Goal: Navigation & Orientation: Find specific page/section

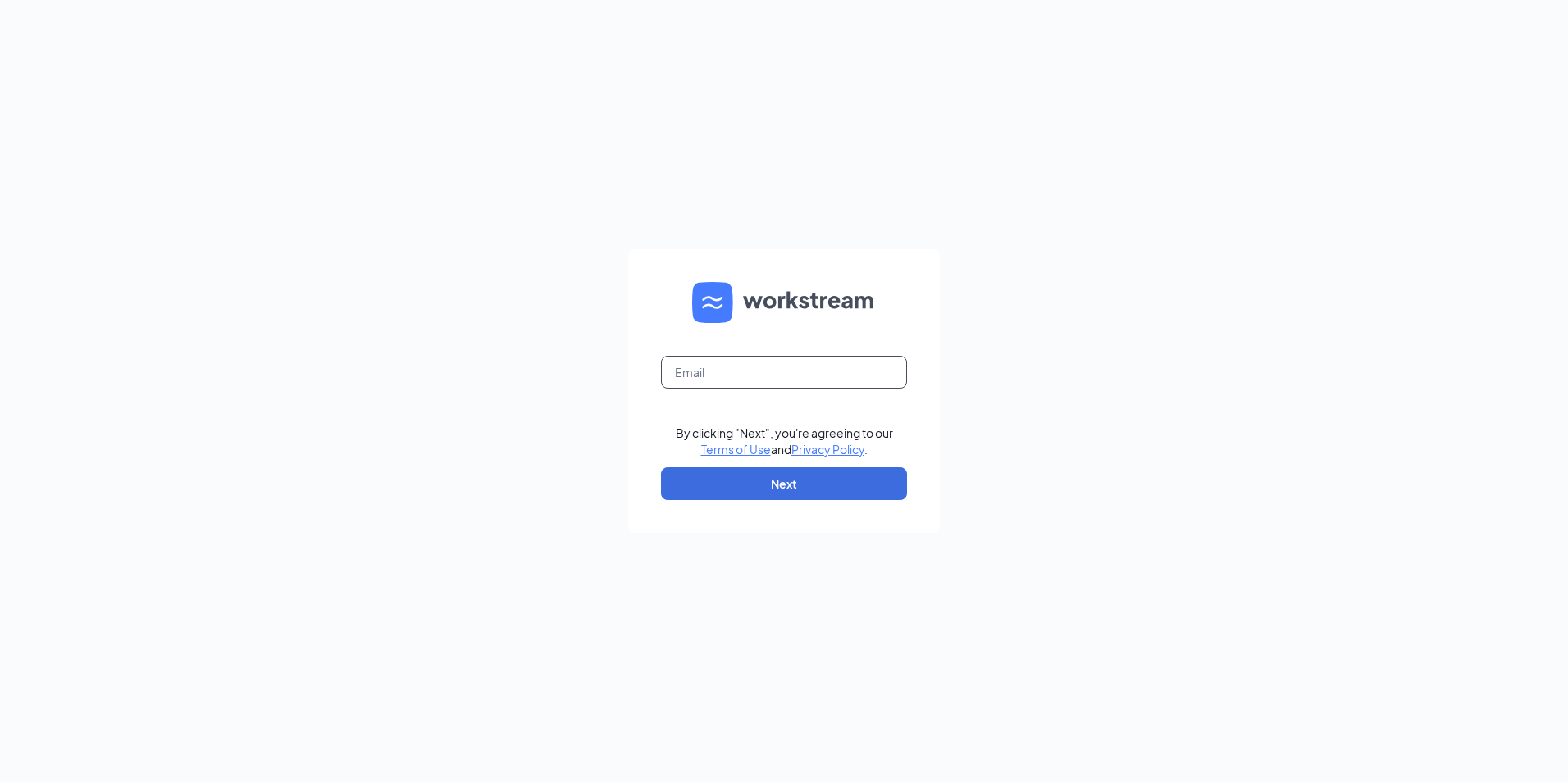
click at [767, 363] on input "text" at bounding box center [784, 371] width 246 height 33
type input "gspringfield@racksoncayenne.com"
click at [771, 494] on button "Next" at bounding box center [784, 483] width 246 height 33
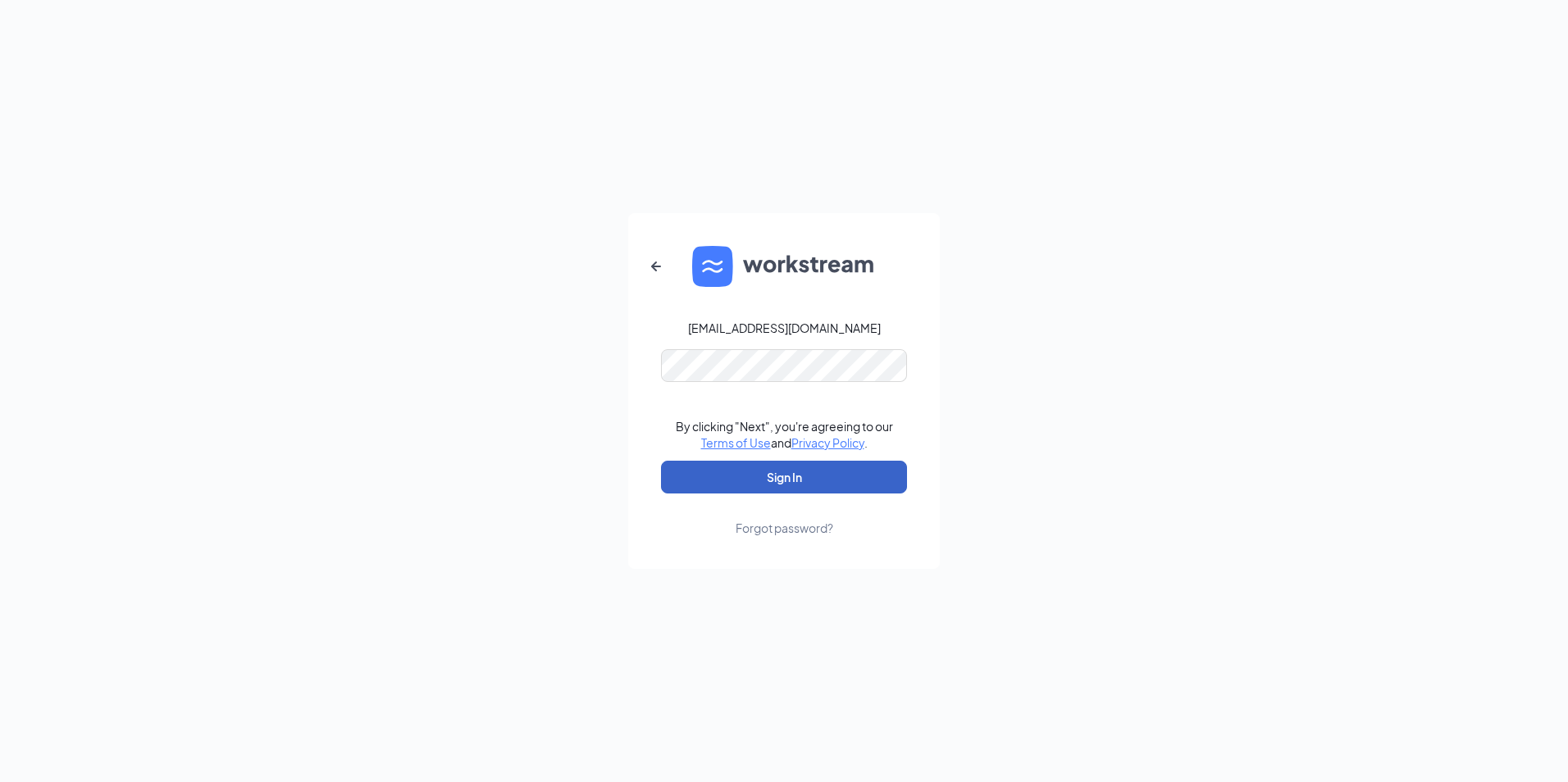
click at [796, 469] on button "Sign In" at bounding box center [784, 477] width 246 height 33
click at [243, 355] on div "gspringfield@racksoncayenne.com Credential mismatches. By clicking "Next", you'…" at bounding box center [784, 391] width 1568 height 782
click at [661, 461] on button "Sign In" at bounding box center [784, 477] width 246 height 33
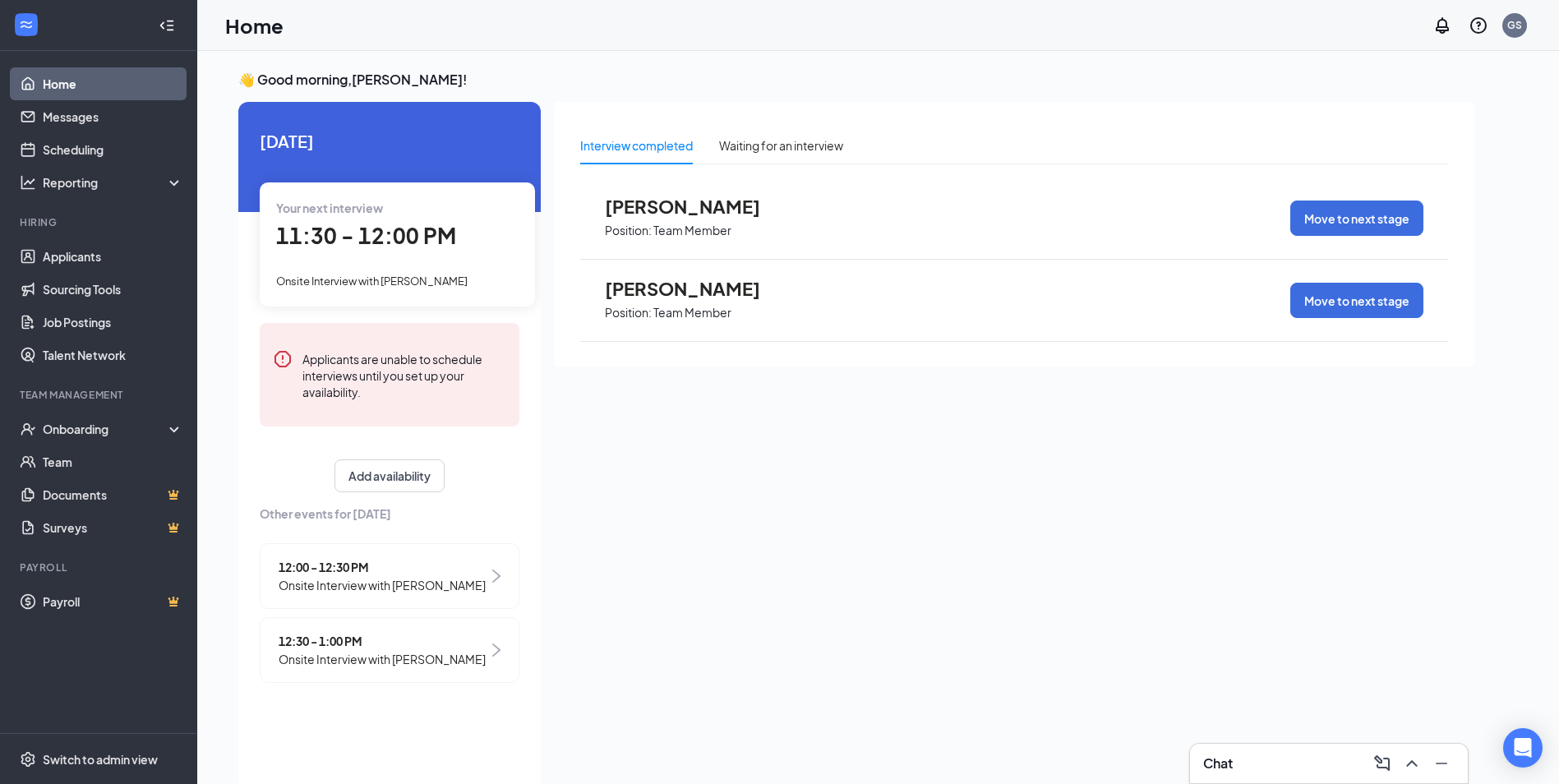
click at [474, 656] on div "12:30 - 1:00 PM Onsite Interview with [PERSON_NAME]" at bounding box center [390, 650] width 260 height 65
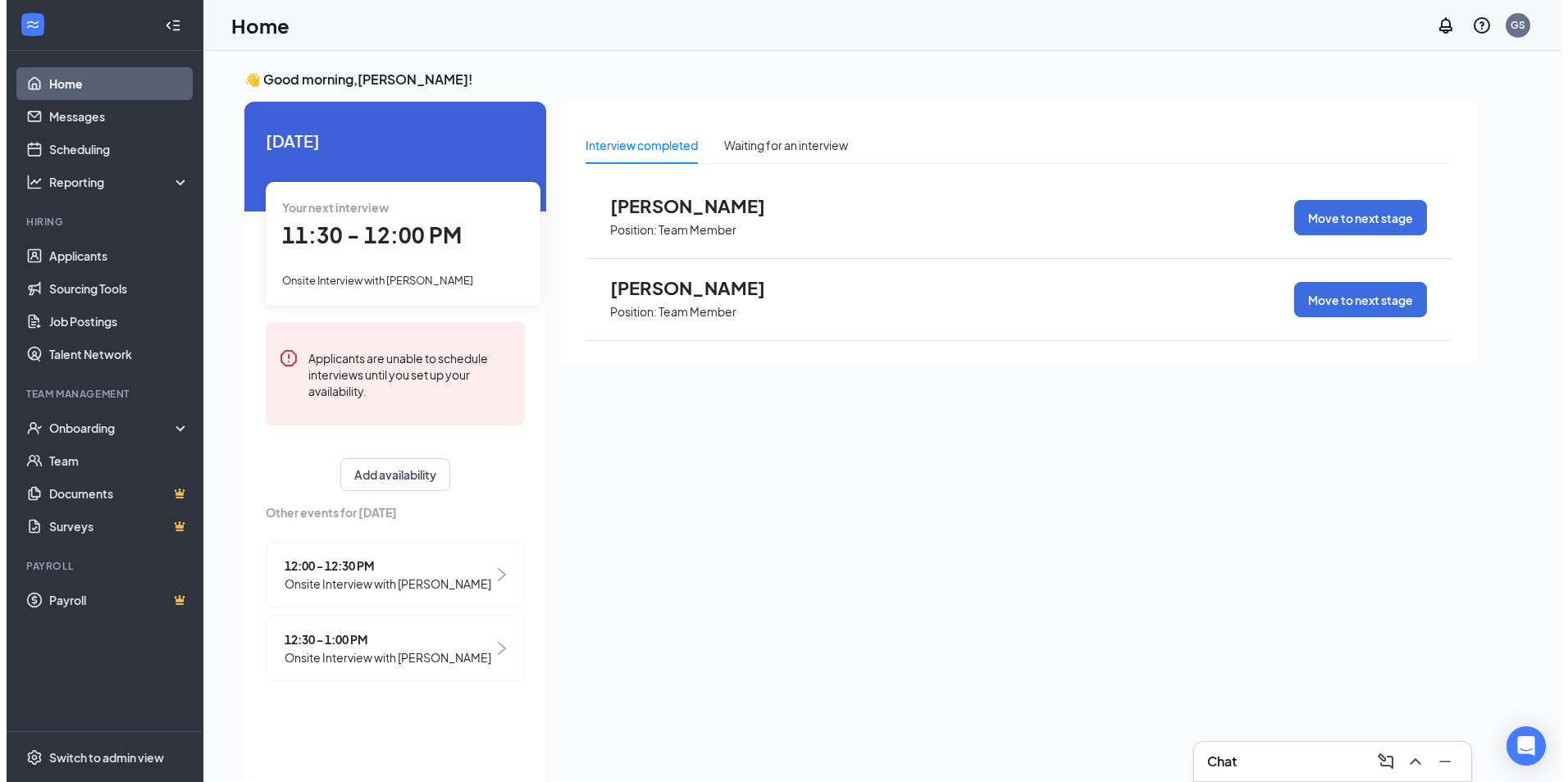
scroll to position [7, 0]
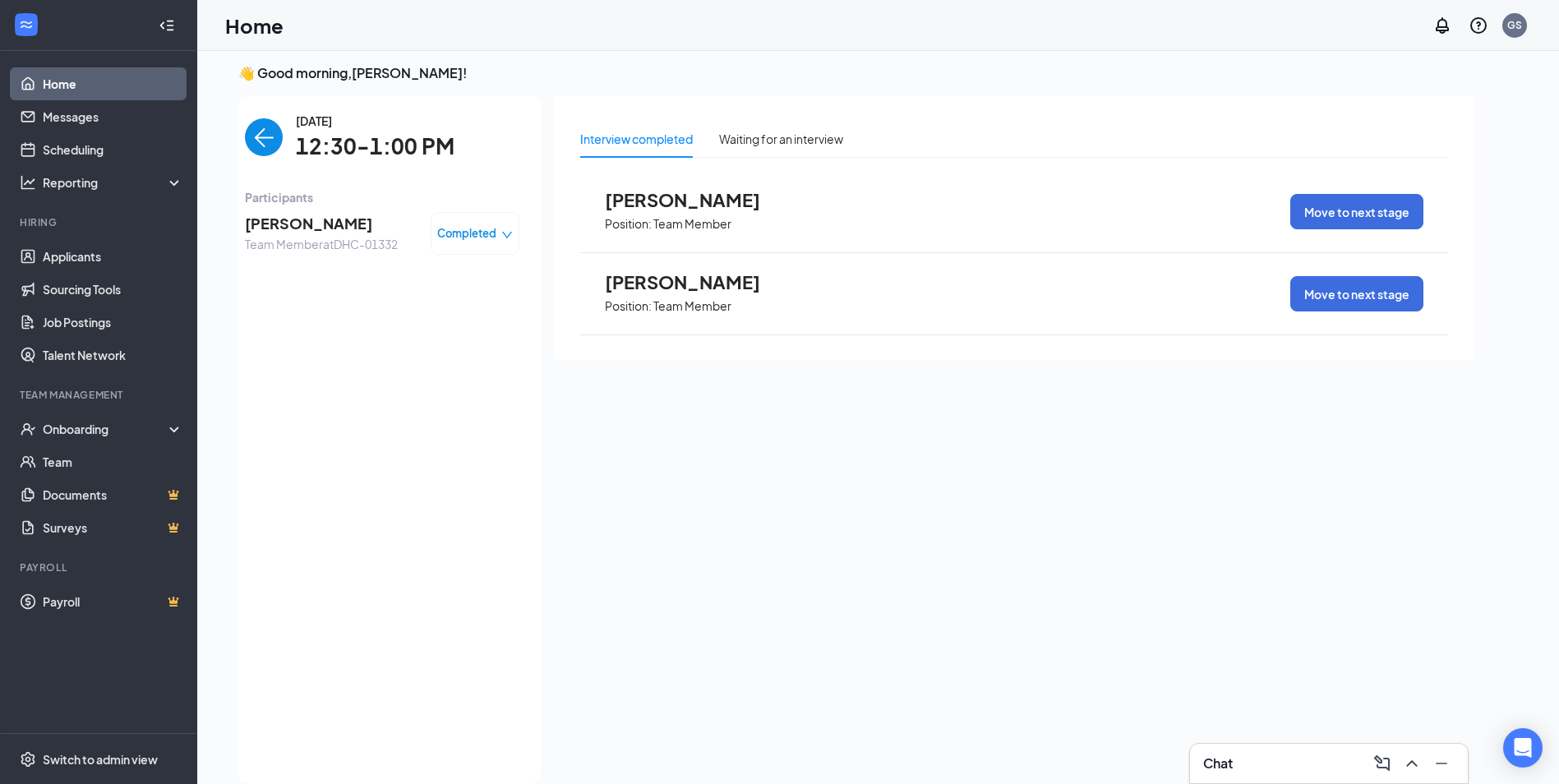
click at [357, 227] on span "Tyshawn Harris" at bounding box center [321, 224] width 153 height 23
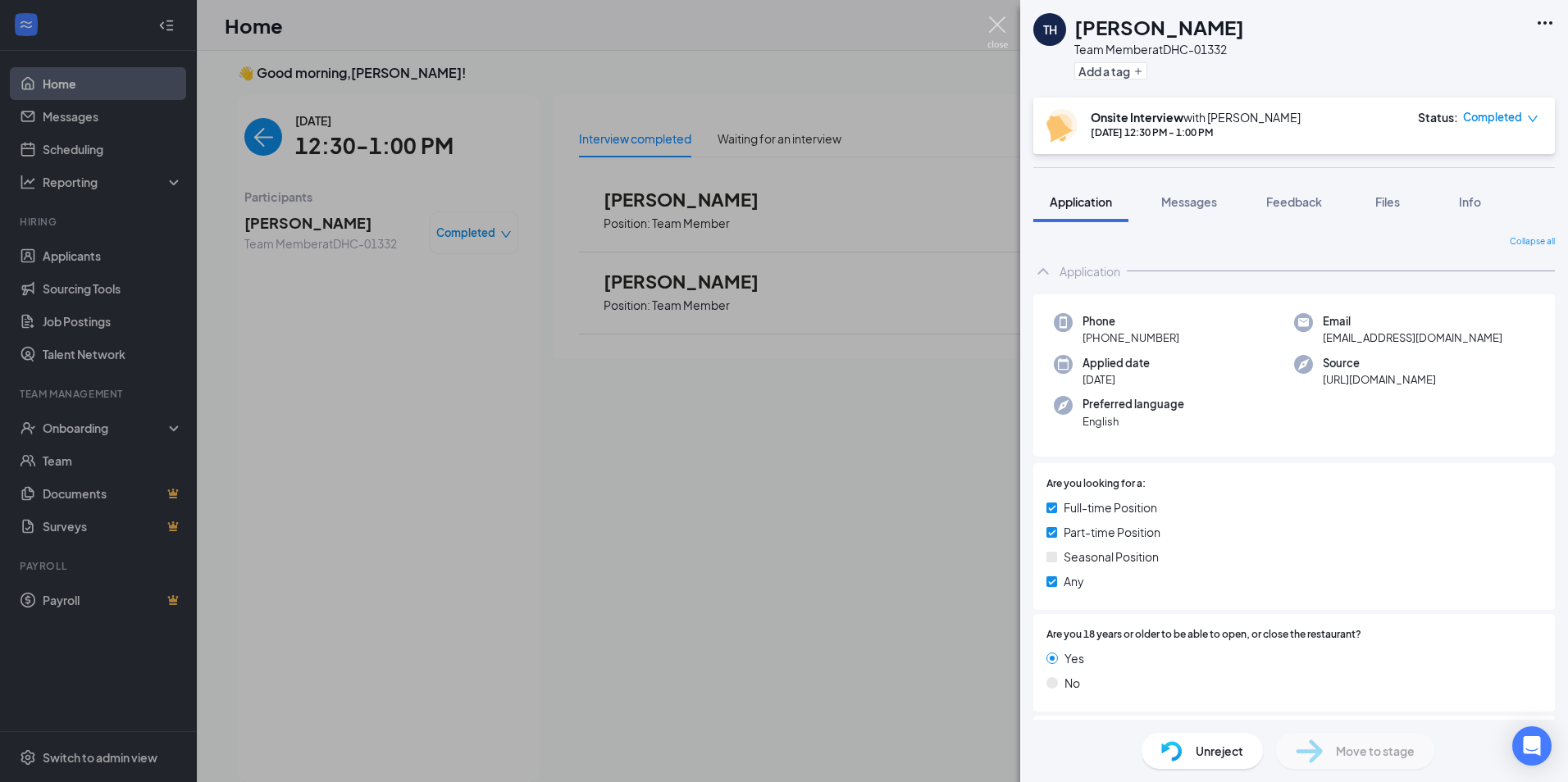
click at [1006, 31] on img at bounding box center [998, 33] width 21 height 32
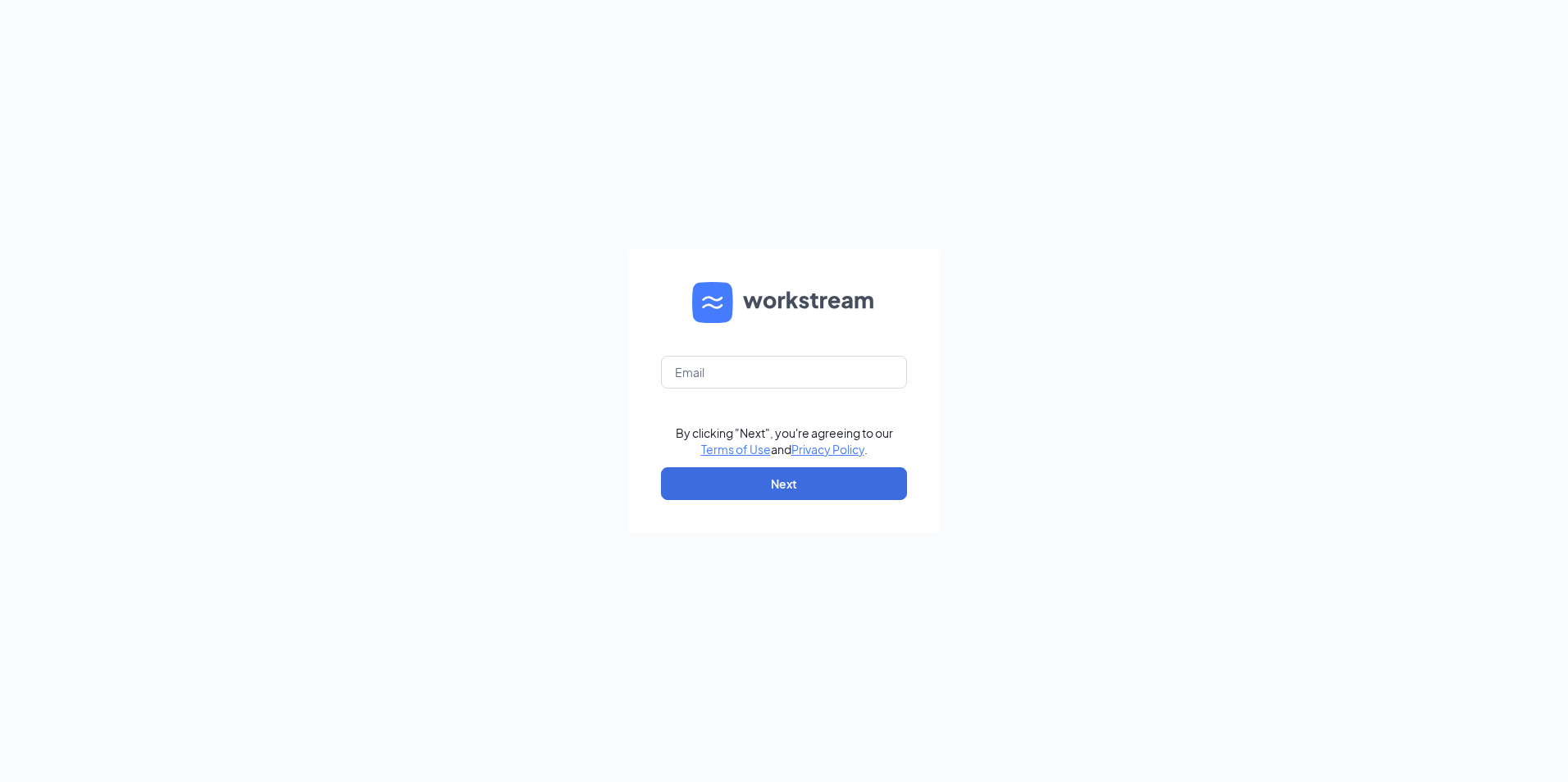
click at [792, 394] on form "By clicking "Next", you're agreeing to our Terms of Use and Privacy Policy . Ne…" at bounding box center [784, 391] width 312 height 284
click at [789, 365] on input "text" at bounding box center [784, 371] width 246 height 33
type input "gspringfield@racksoncayenne.com"
click at [777, 483] on button "Next" at bounding box center [784, 483] width 246 height 33
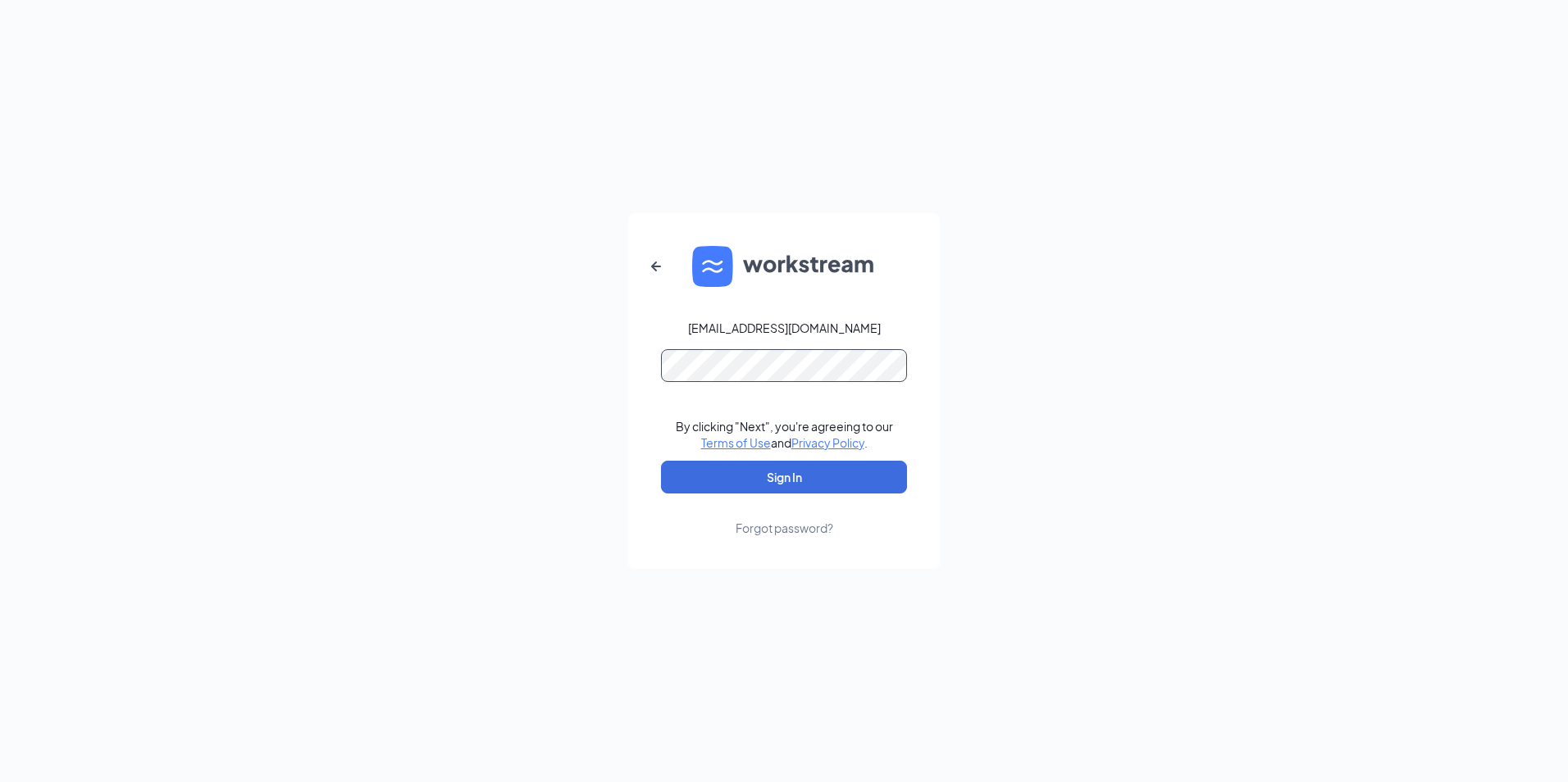
click at [661, 461] on button "Sign In" at bounding box center [784, 477] width 246 height 33
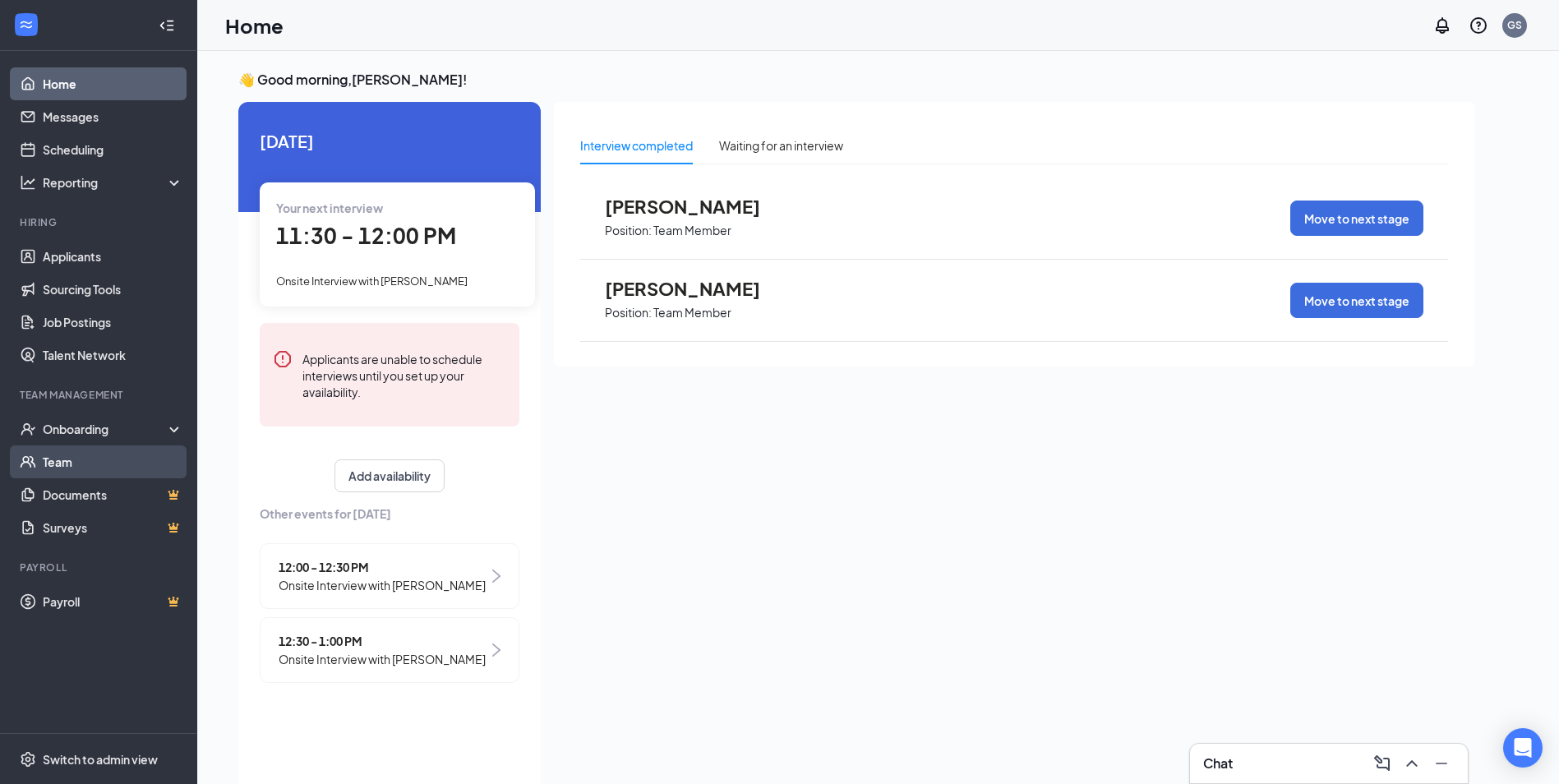
click at [46, 461] on link "Team" at bounding box center [113, 461] width 140 height 33
